Goal: Information Seeking & Learning: Learn about a topic

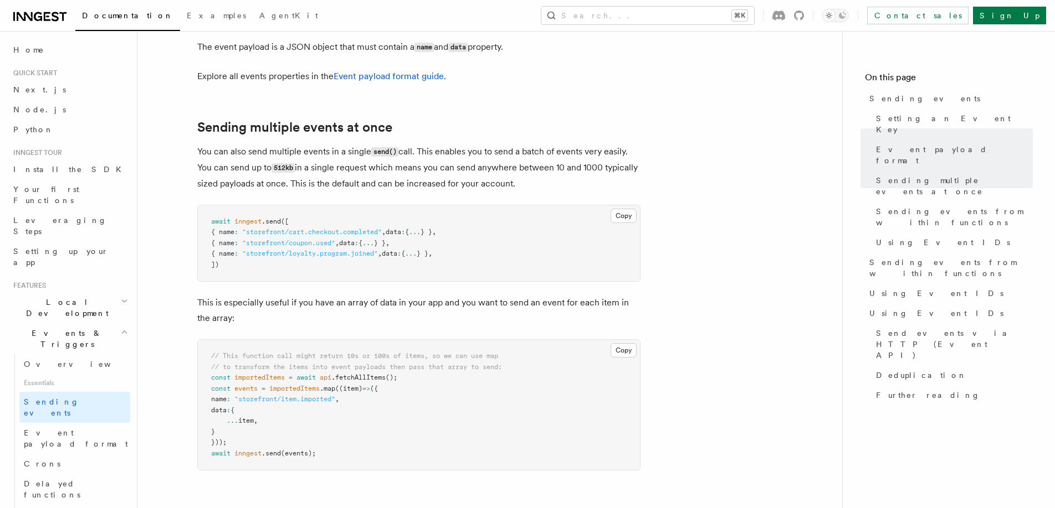
scroll to position [1246, 0]
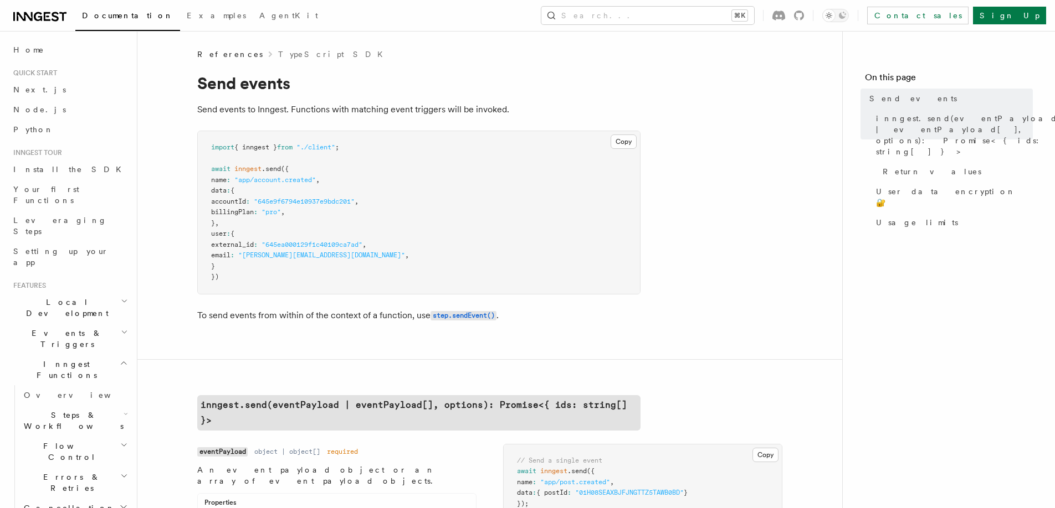
click at [230, 241] on span "external_id" at bounding box center [232, 245] width 43 height 8
click at [647, 17] on button "Search... ⌘K" at bounding box center [647, 16] width 213 height 18
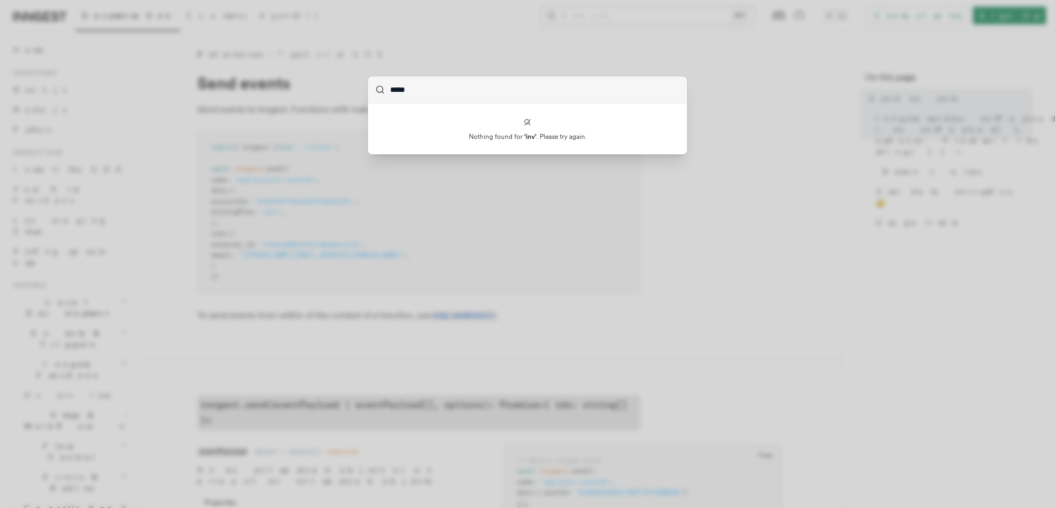
type input "******"
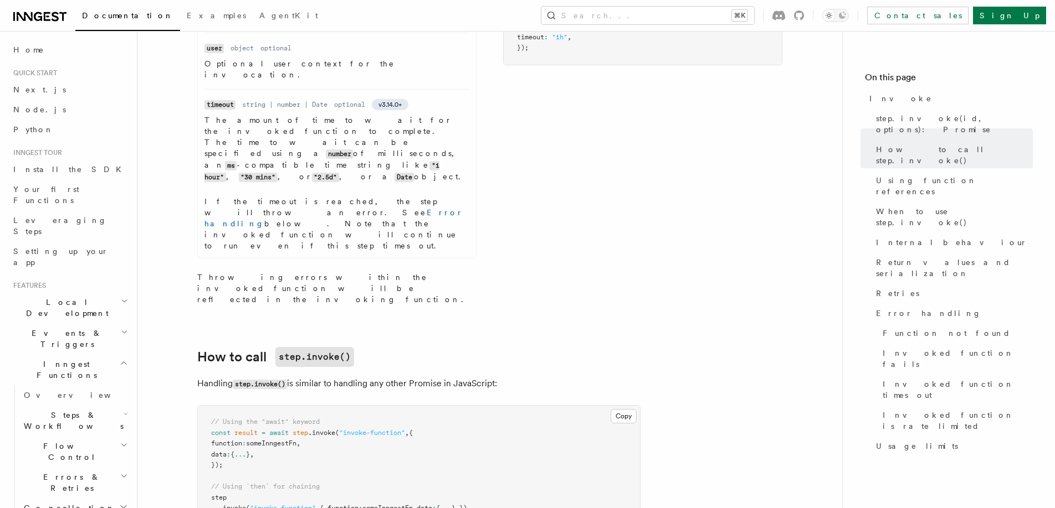
scroll to position [674, 0]
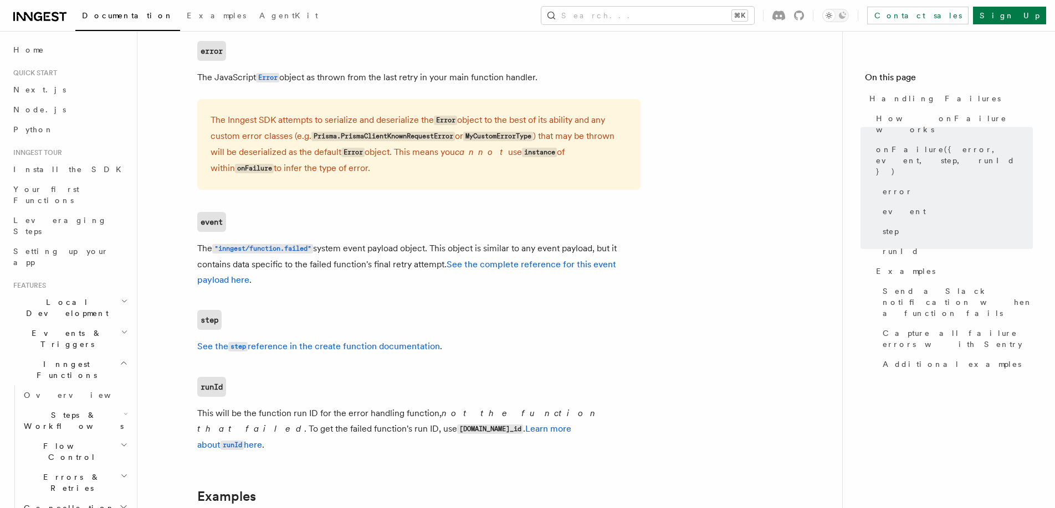
scroll to position [788, 0]
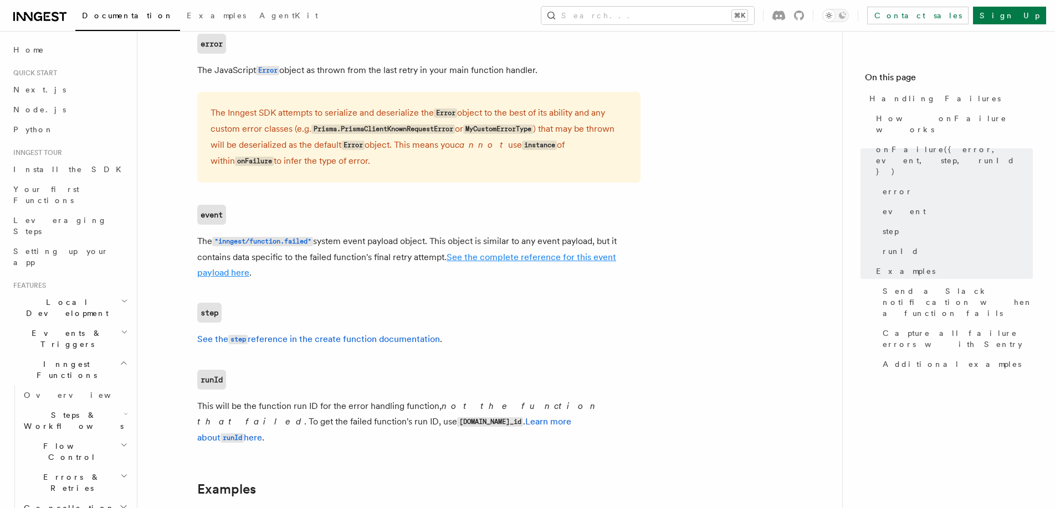
click at [500, 253] on link "See the complete reference for this event payload here" at bounding box center [406, 265] width 419 height 26
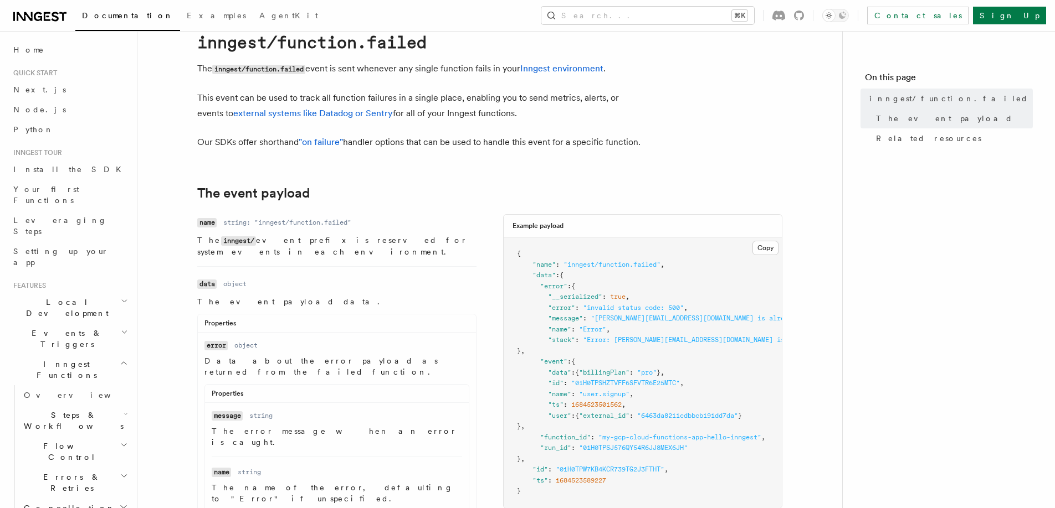
scroll to position [39, 0]
